Goal: Navigation & Orientation: Find specific page/section

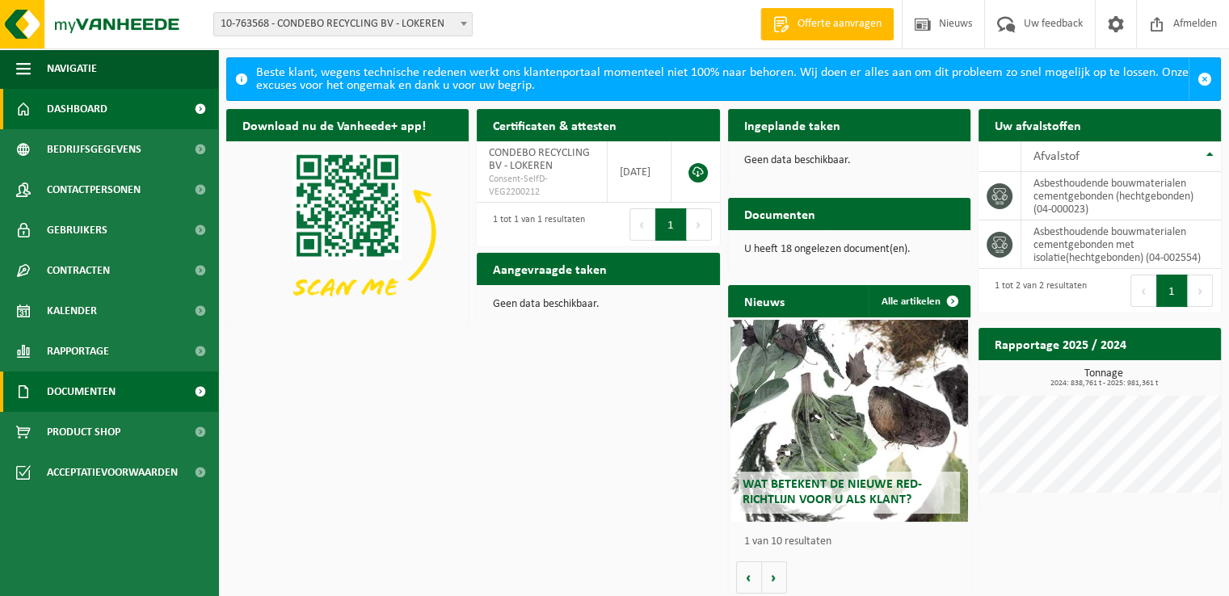
click at [88, 398] on span "Documenten" at bounding box center [81, 392] width 69 height 40
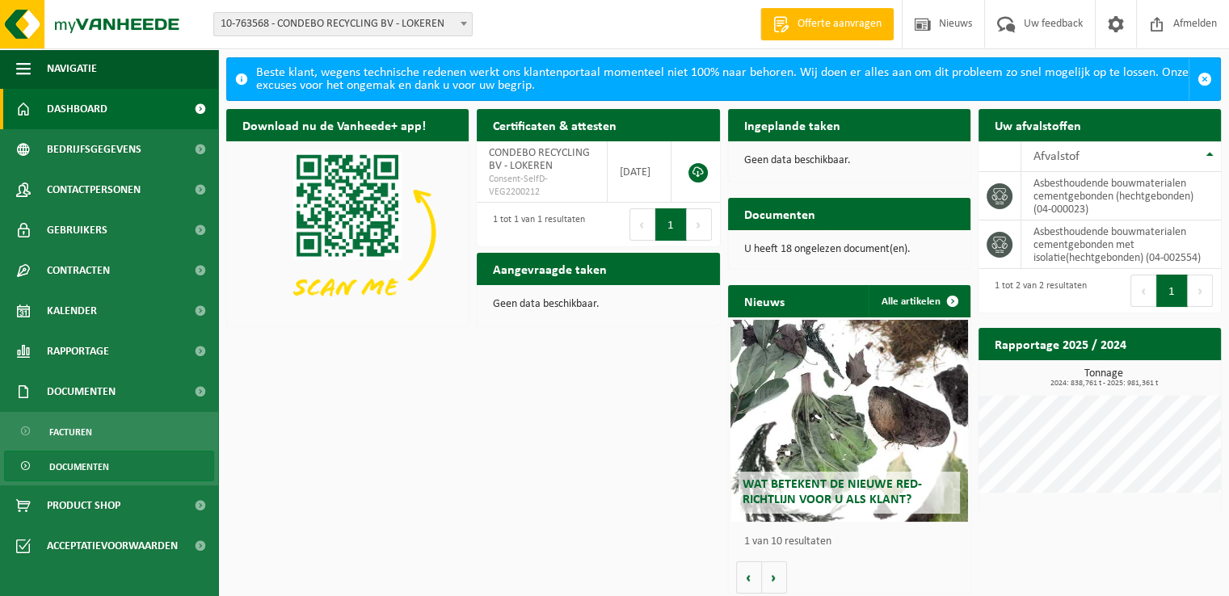
click at [74, 465] on span "Documenten" at bounding box center [79, 467] width 60 height 31
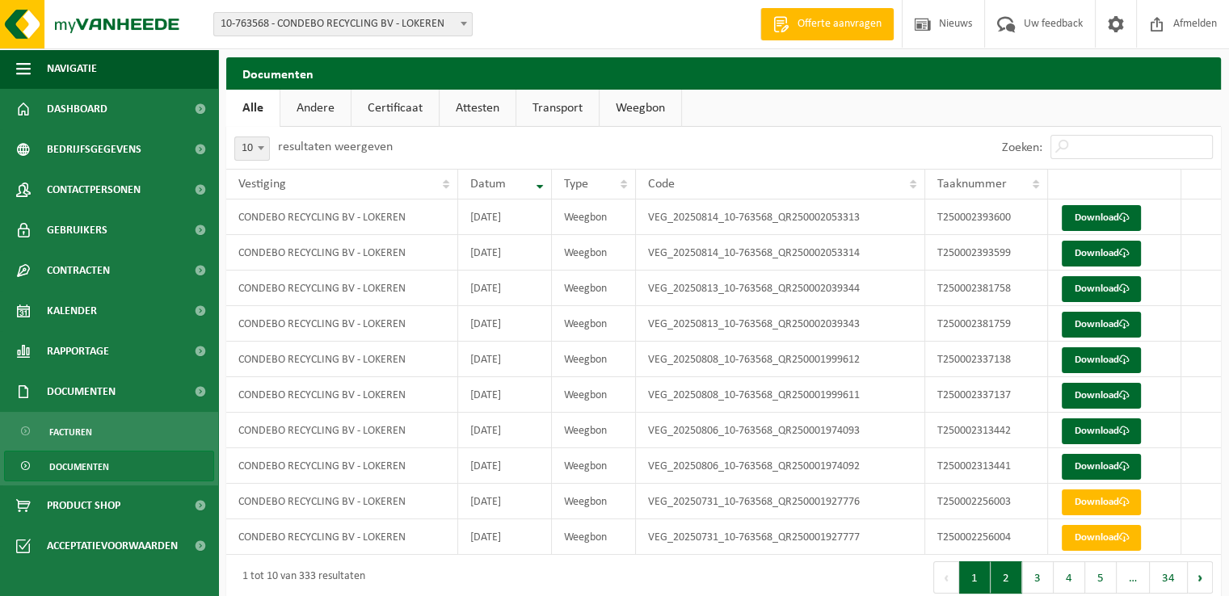
click at [997, 578] on button "2" at bounding box center [1006, 577] width 32 height 32
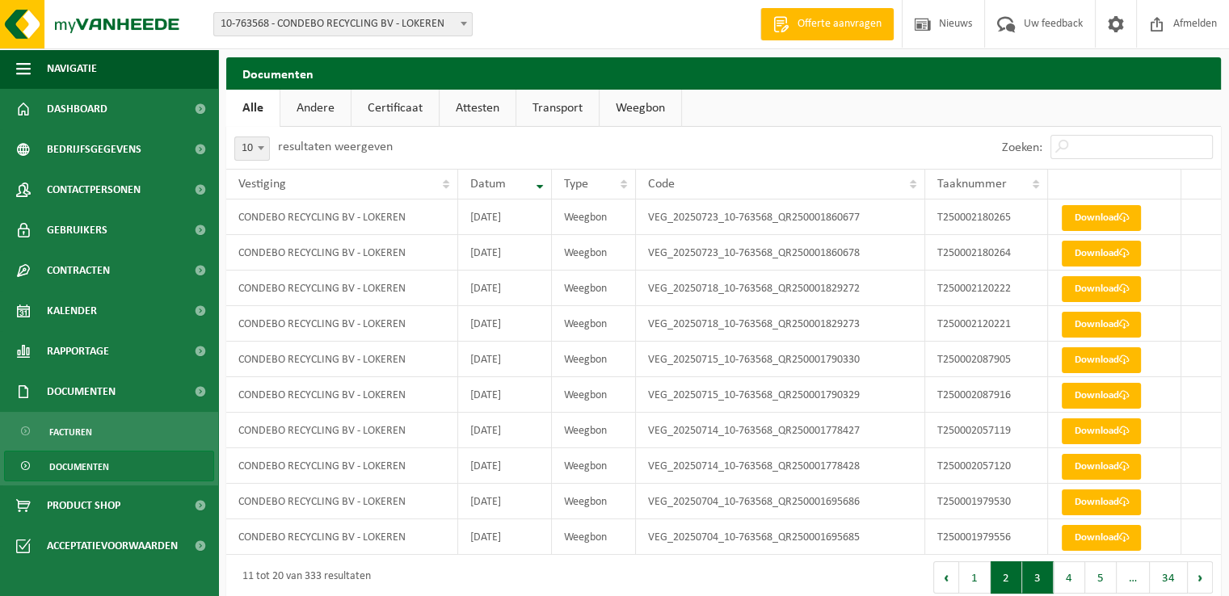
click at [1047, 578] on button "3" at bounding box center [1038, 577] width 32 height 32
click at [1095, 573] on button "5" at bounding box center [1101, 577] width 32 height 32
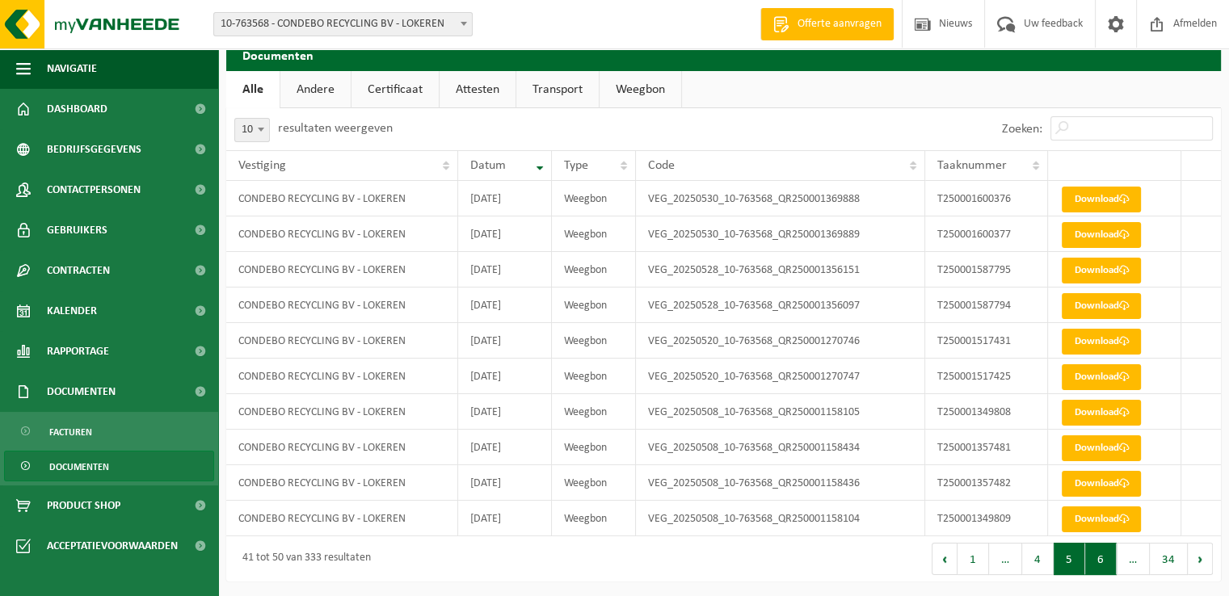
click at [1109, 566] on button "6" at bounding box center [1101, 559] width 32 height 32
click at [1114, 562] on button "7" at bounding box center [1101, 559] width 32 height 32
